Goal: Task Accomplishment & Management: Manage account settings

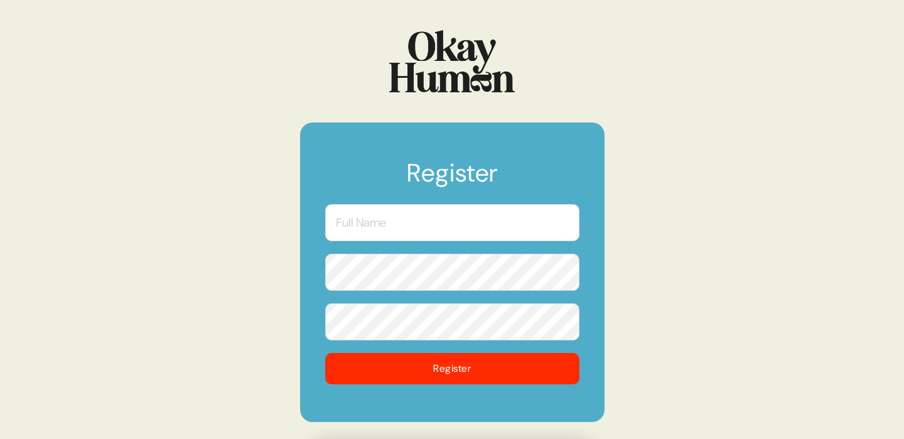
click at [455, 232] on input "text" at bounding box center [452, 222] width 254 height 37
click at [455, 229] on input "text" at bounding box center [452, 222] width 254 height 37
type input "[GEOGRAPHIC_DATA]"
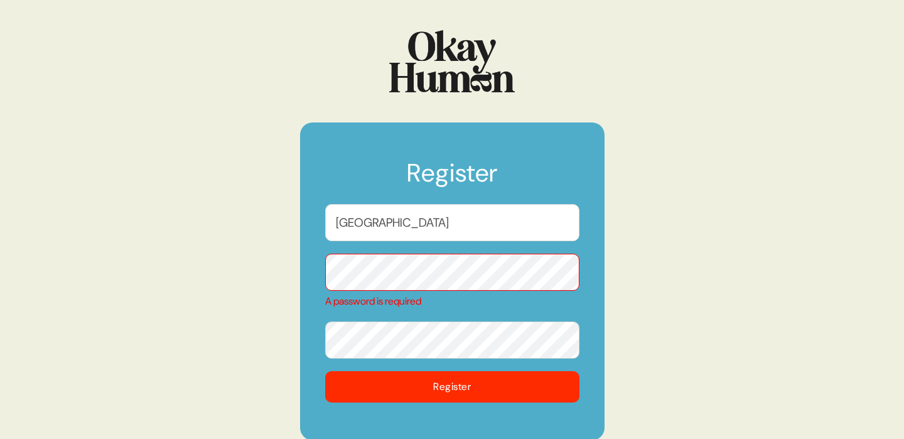
click at [463, 227] on input "[GEOGRAPHIC_DATA]" at bounding box center [452, 222] width 254 height 37
drag, startPoint x: 457, startPoint y: 225, endPoint x: 314, endPoint y: 225, distance: 143.1
click at [314, 225] on form "Register SOFIA A password is required Register" at bounding box center [452, 281] width 305 height 318
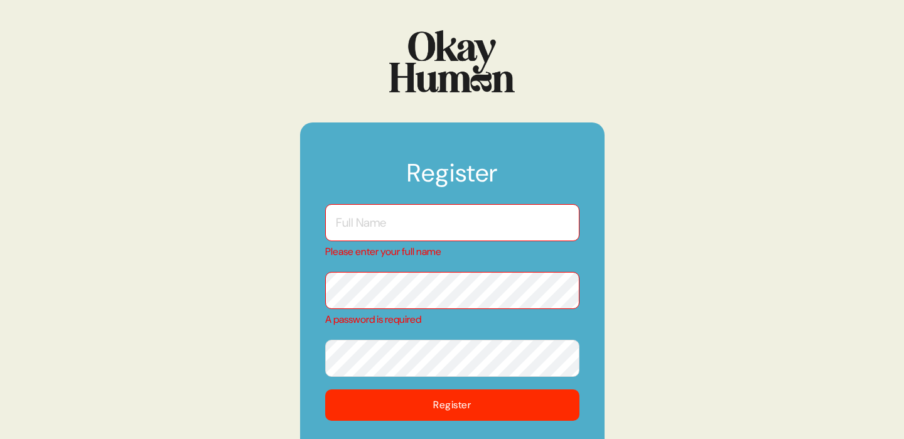
type input "s"
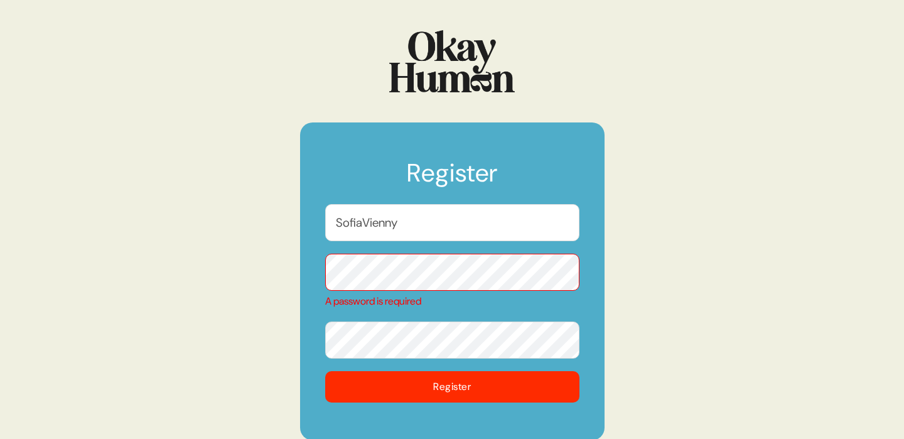
type input "SofiaVienny"
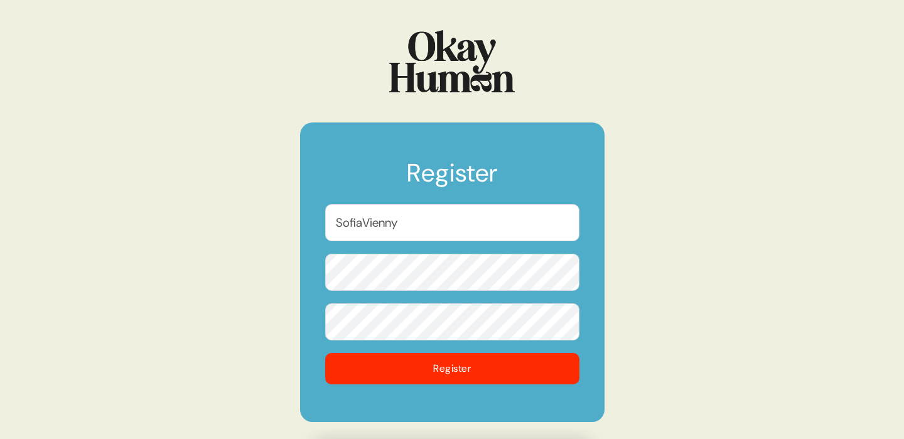
click at [325, 353] on button "Register" at bounding box center [452, 368] width 254 height 31
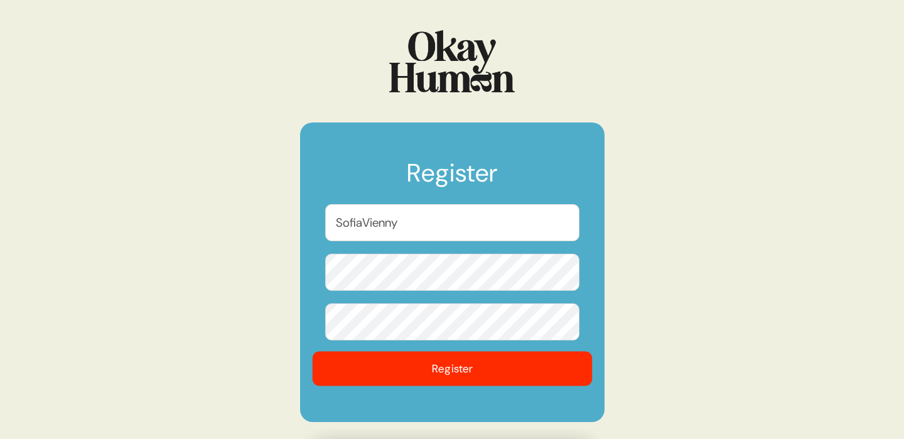
click at [436, 370] on button "Register" at bounding box center [452, 369] width 280 height 35
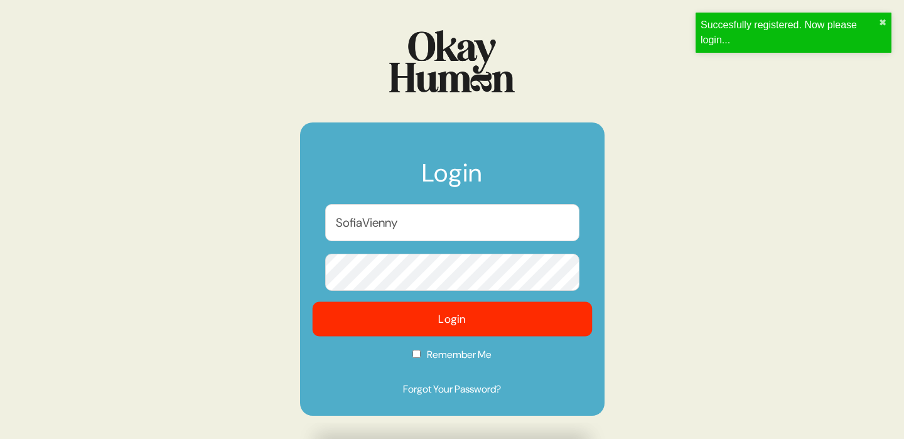
click at [397, 314] on button "Login" at bounding box center [452, 319] width 280 height 35
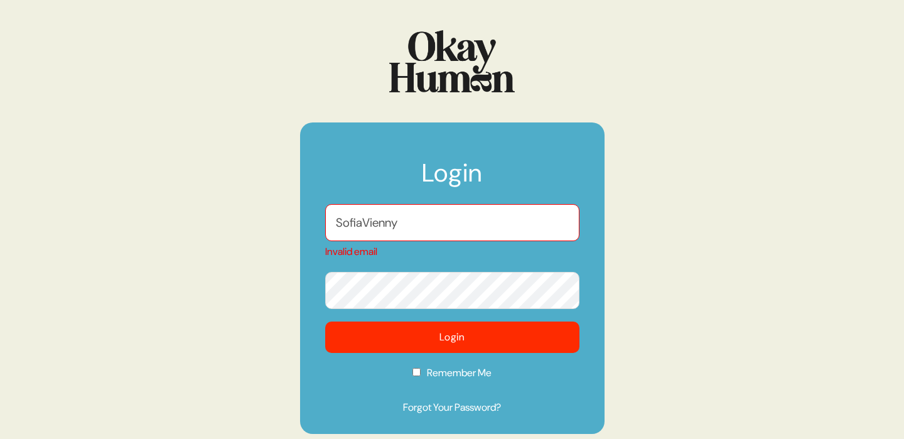
click at [387, 208] on input "SofiaVienny" at bounding box center [452, 222] width 254 height 37
click at [384, 222] on input "SofiaVienny" at bounding box center [452, 222] width 254 height 37
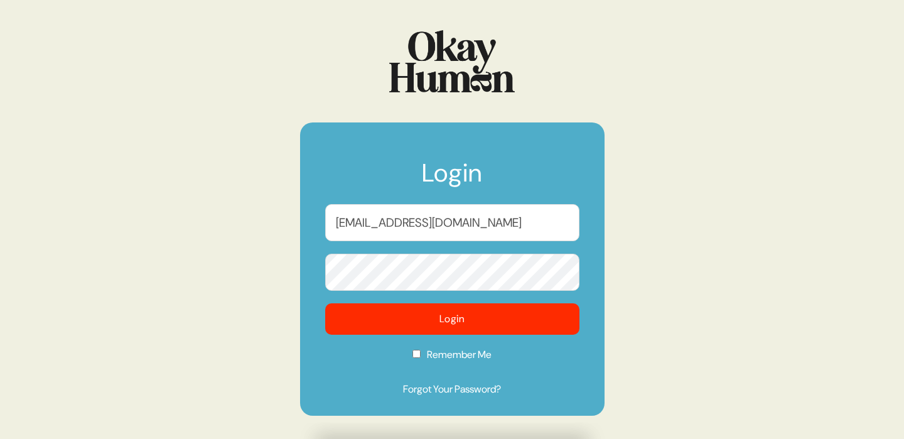
type input "[EMAIL_ADDRESS][DOMAIN_NAME]"
click at [481, 251] on form "Login [PERSON_NAME][EMAIL_ADDRESS][DOMAIN_NAME] Login Remember Me Forgot Your P…" at bounding box center [452, 268] width 305 height 293
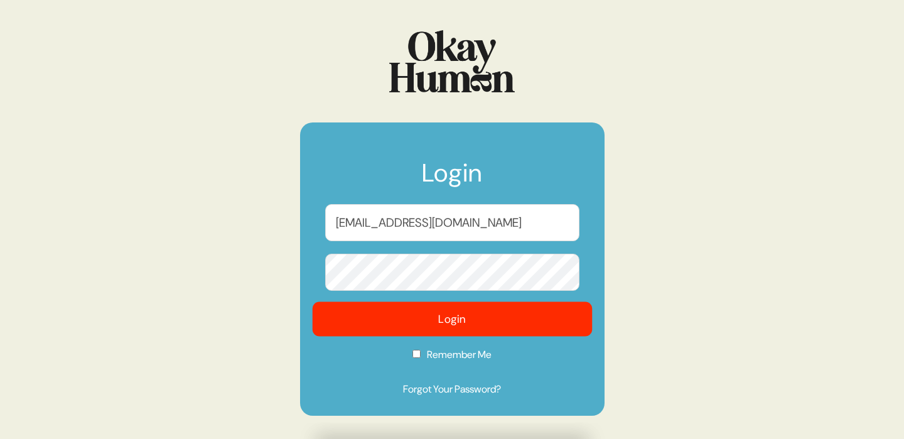
click at [470, 313] on button "Login" at bounding box center [452, 319] width 280 height 35
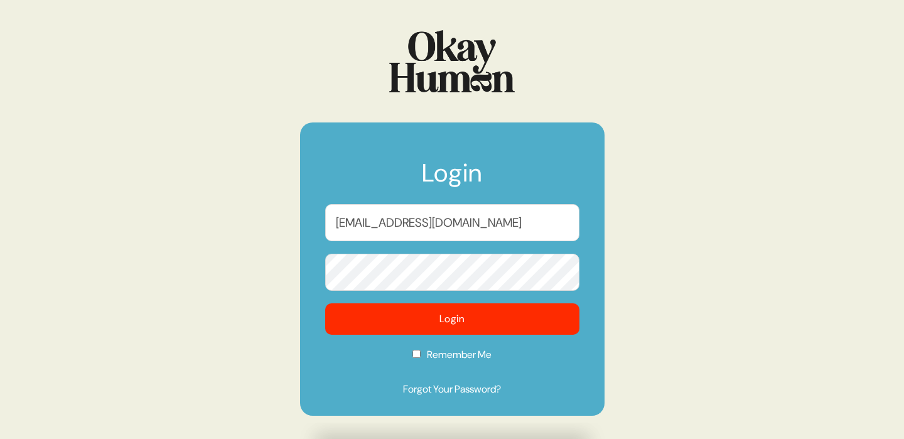
click at [421, 357] on label "Remember Me" at bounding box center [452, 358] width 254 height 23
click at [421, 357] on input "Remember Me" at bounding box center [416, 354] width 8 height 8
checkbox input "true"
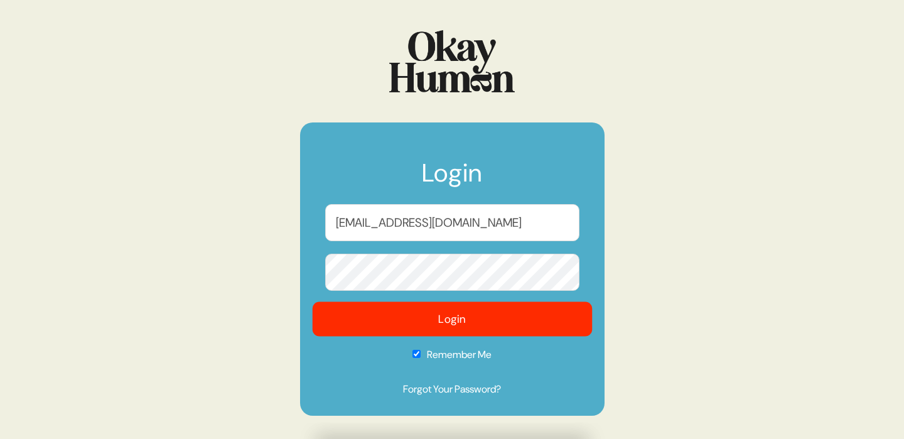
click at [418, 319] on button "Login" at bounding box center [452, 319] width 280 height 35
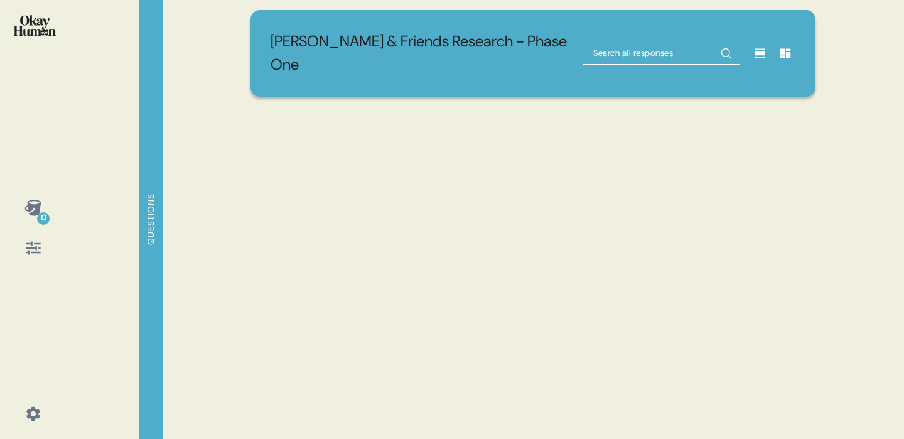
click at [391, 272] on div "[PERSON_NAME] & Friends Research - Phase One" at bounding box center [532, 219] width 595 height 439
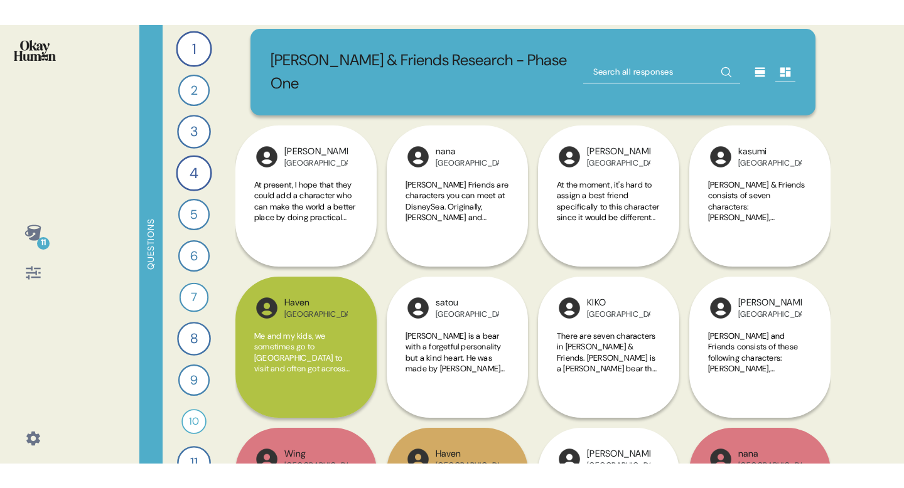
scroll to position [7, 0]
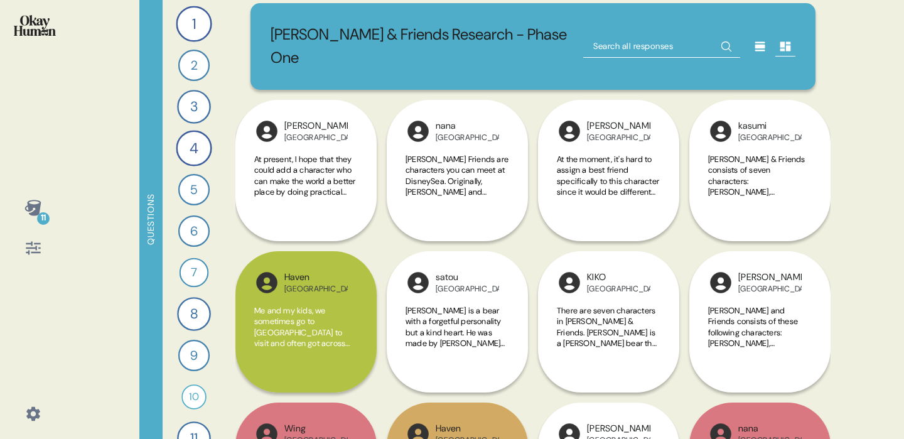
click at [660, 38] on input "text" at bounding box center [661, 46] width 157 height 23
click at [199, 17] on div "1" at bounding box center [194, 24] width 36 height 36
